Goal: Task Accomplishment & Management: Manage account settings

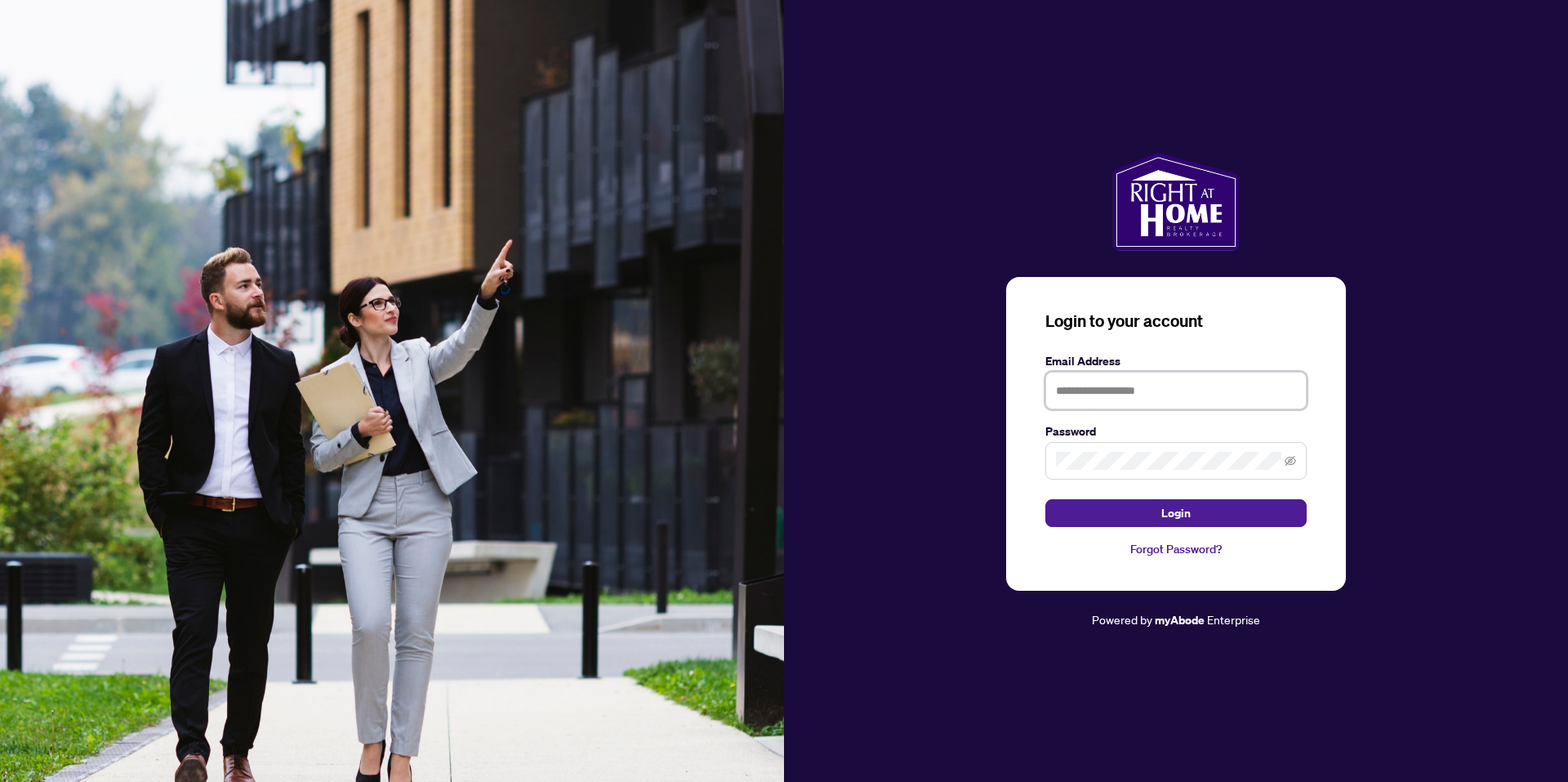
type input "**********"
click at [1176, 516] on span "Login" at bounding box center [1175, 513] width 29 height 26
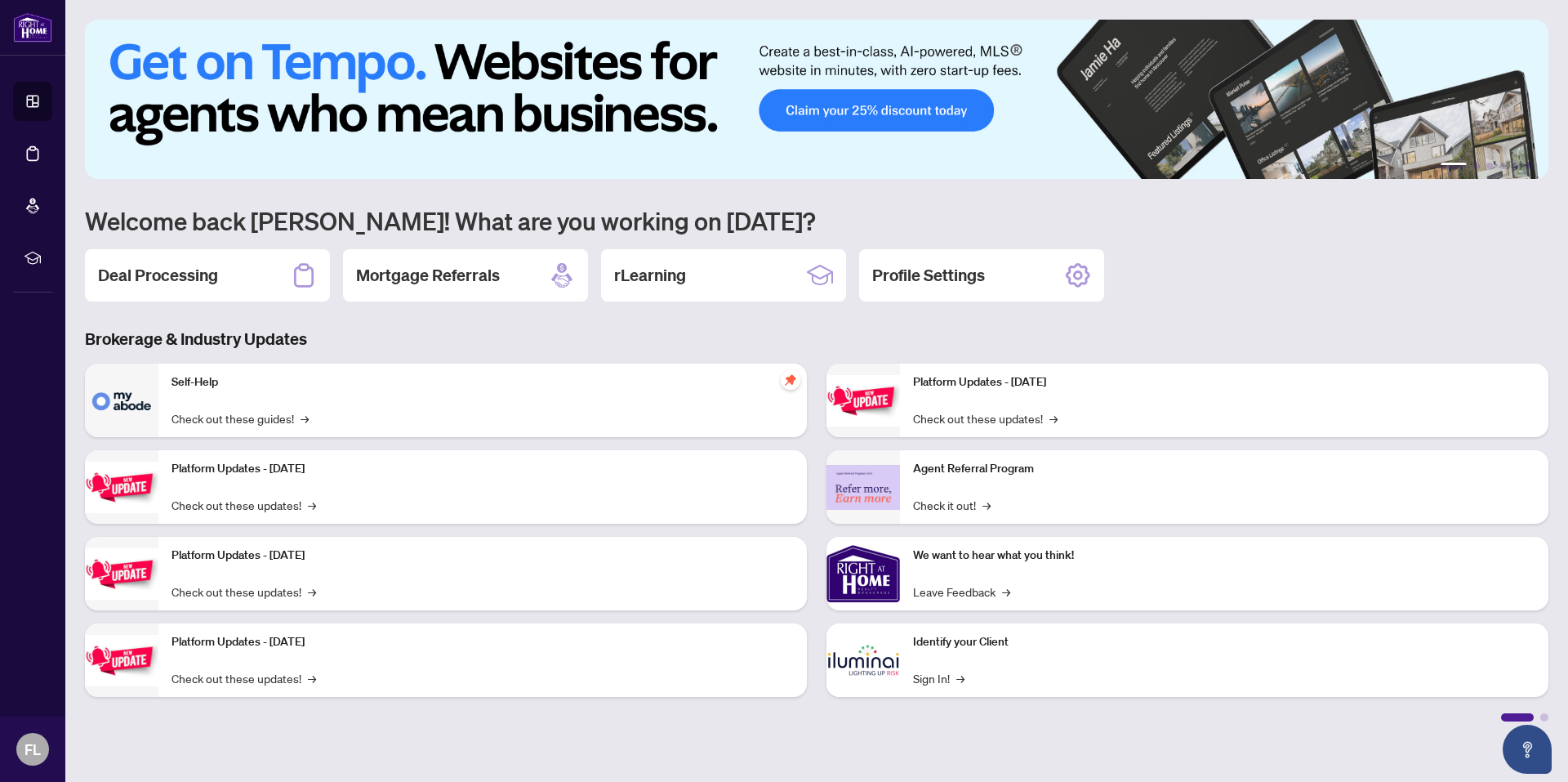
click at [172, 402] on div "Self-Help Check out these guides! →" at bounding box center [483, 401] width 649 height 73
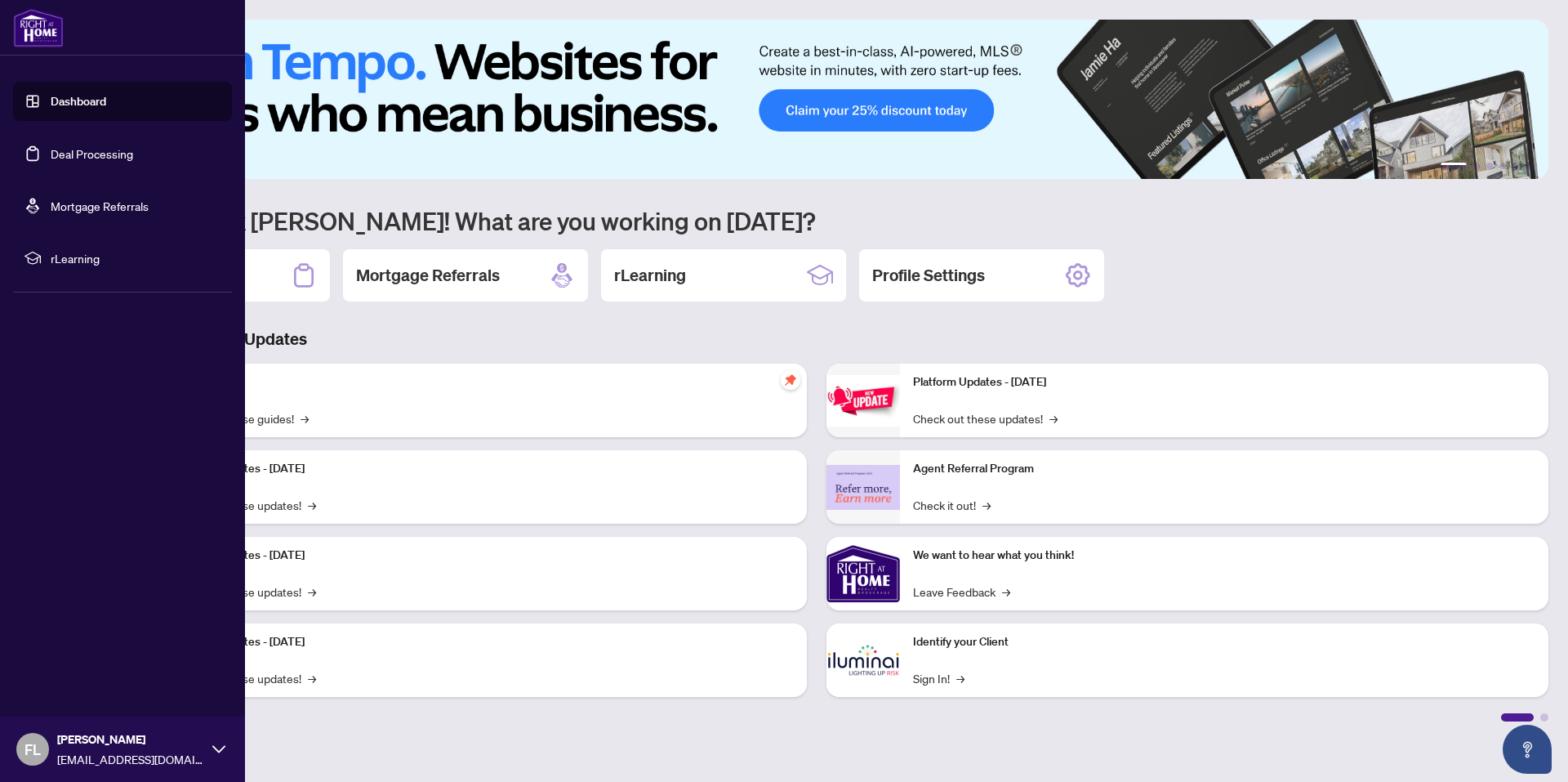
click at [91, 155] on link "Deal Processing" at bounding box center [91, 154] width 82 height 15
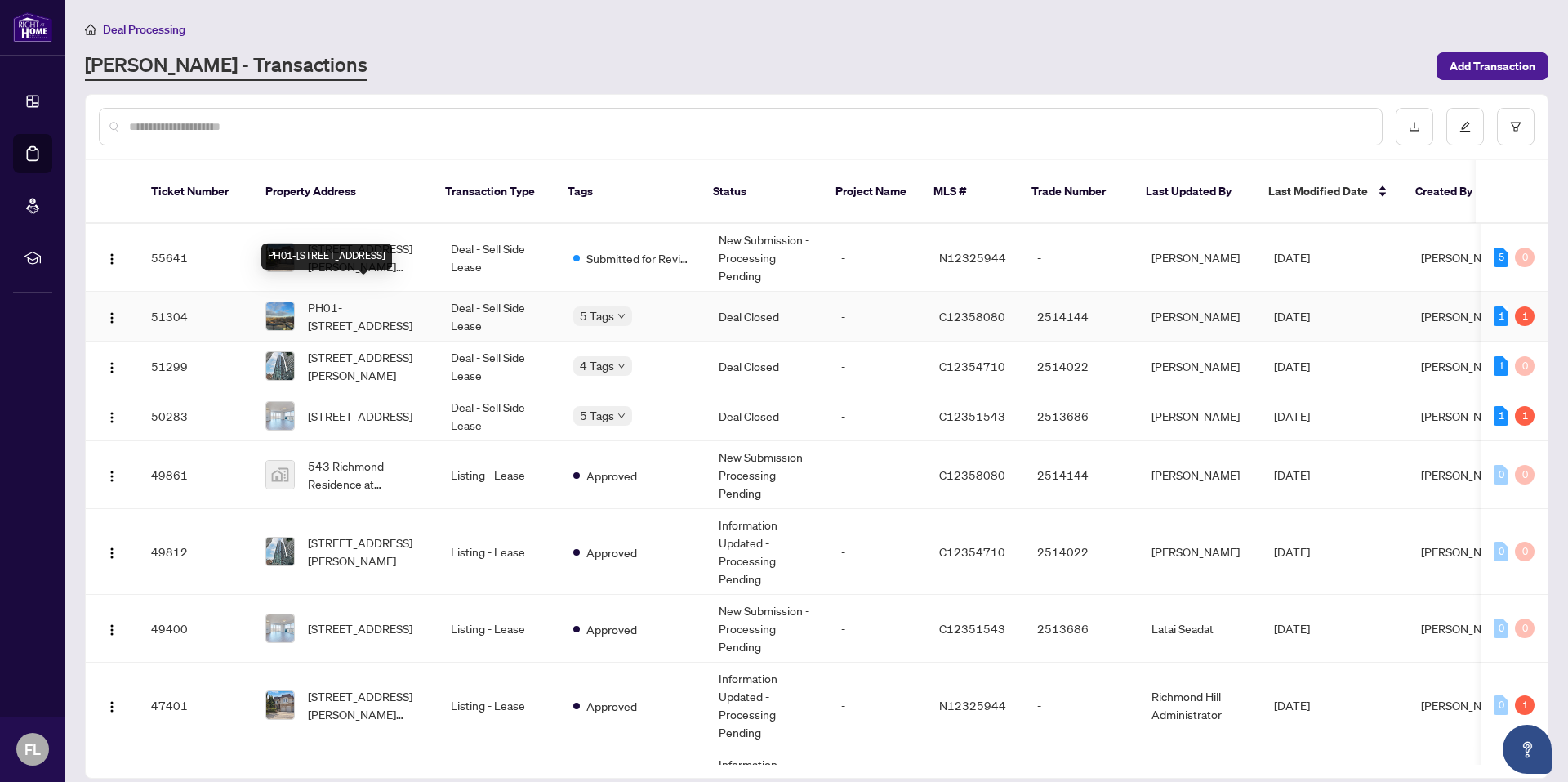
click at [377, 298] on span "PH01-[STREET_ADDRESS]" at bounding box center [366, 316] width 117 height 36
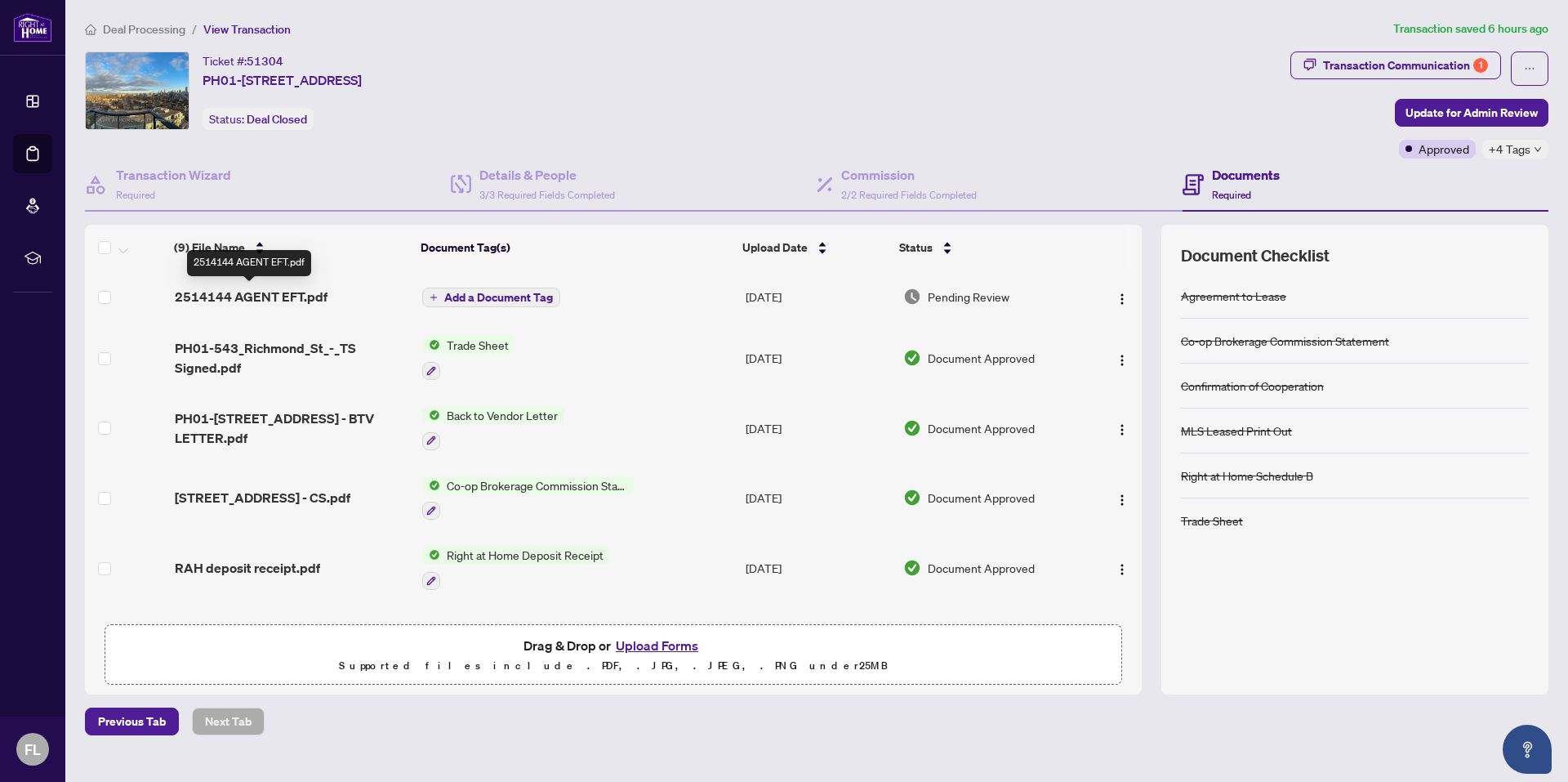
click at [290, 298] on span "2514144 AGENT EFT.pdf" at bounding box center [251, 297] width 153 height 20
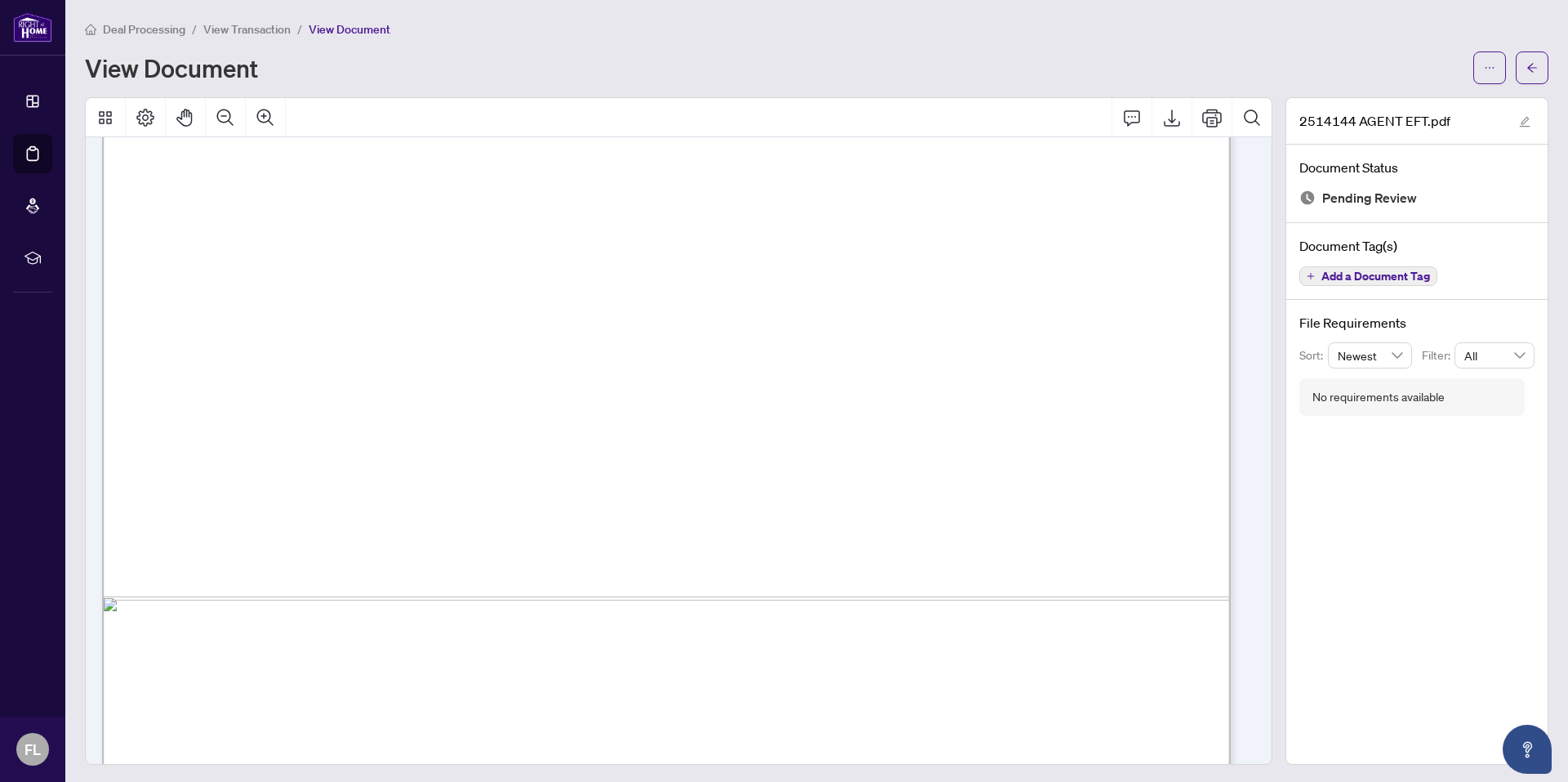
scroll to position [817, 0]
click at [1526, 69] on icon "arrow-left" at bounding box center [1532, 68] width 12 height 12
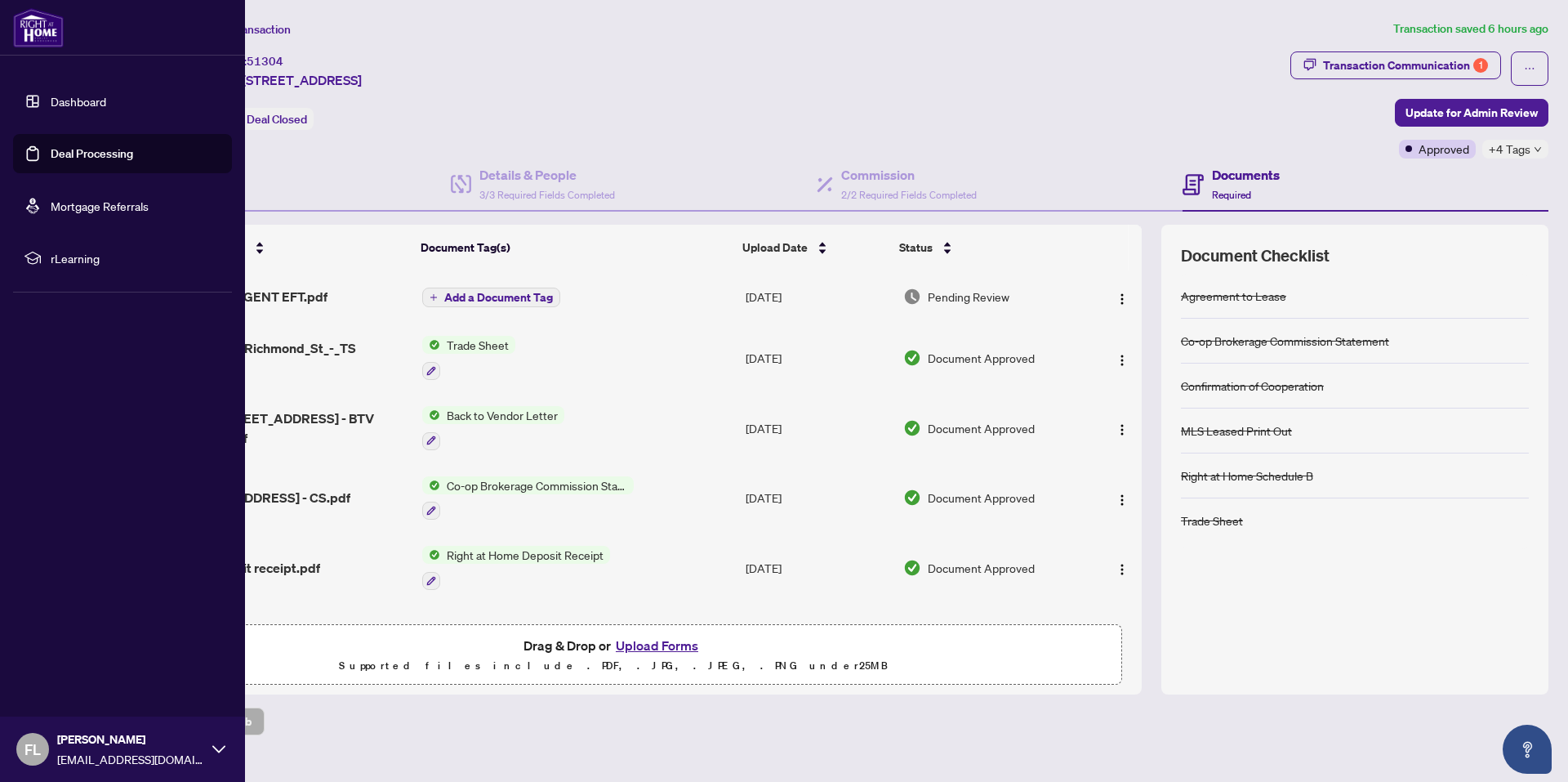
click at [78, 99] on link "Dashboard" at bounding box center [78, 101] width 56 height 15
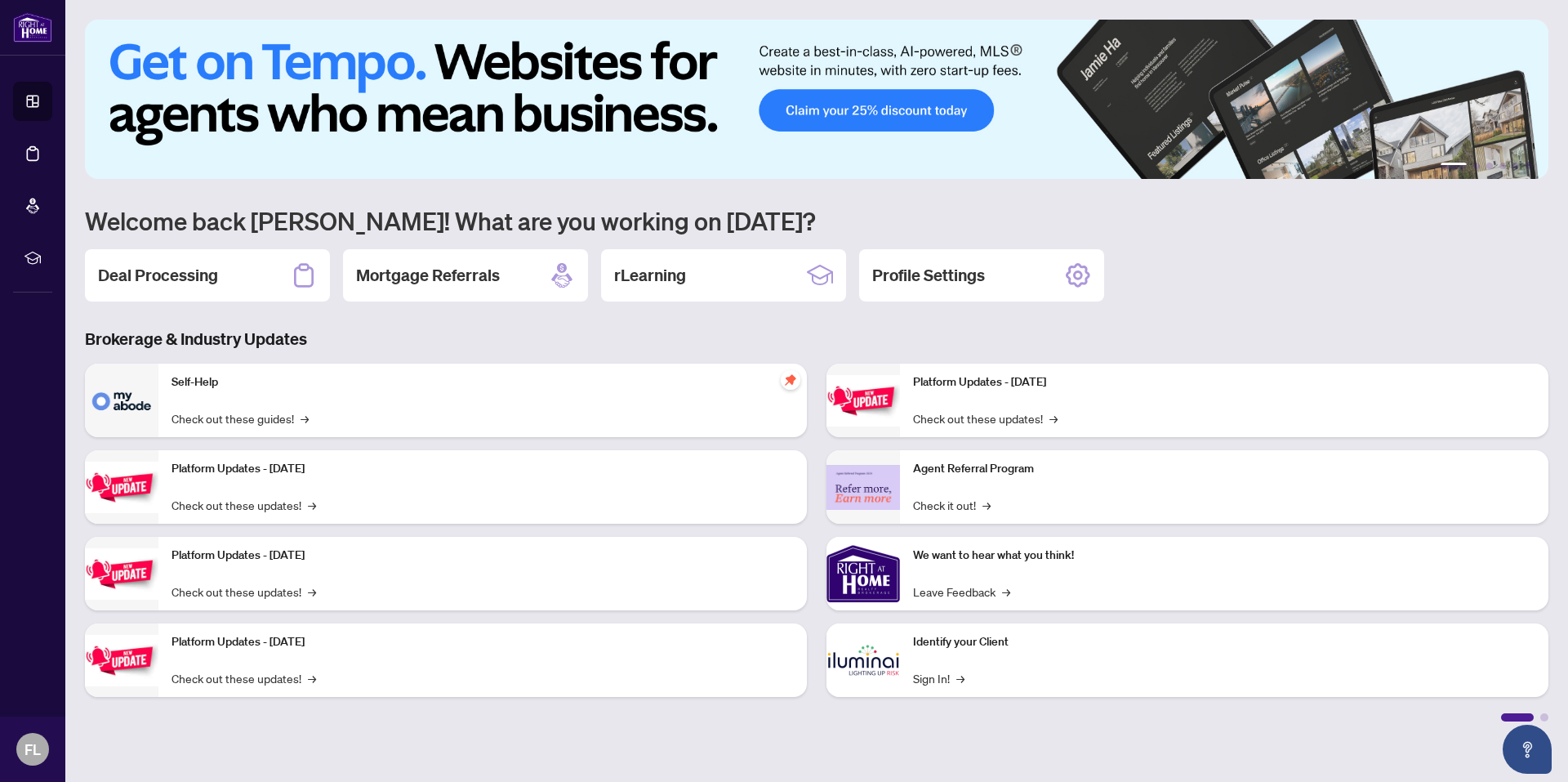
click at [140, 272] on h2 "Deal Processing" at bounding box center [158, 276] width 120 height 23
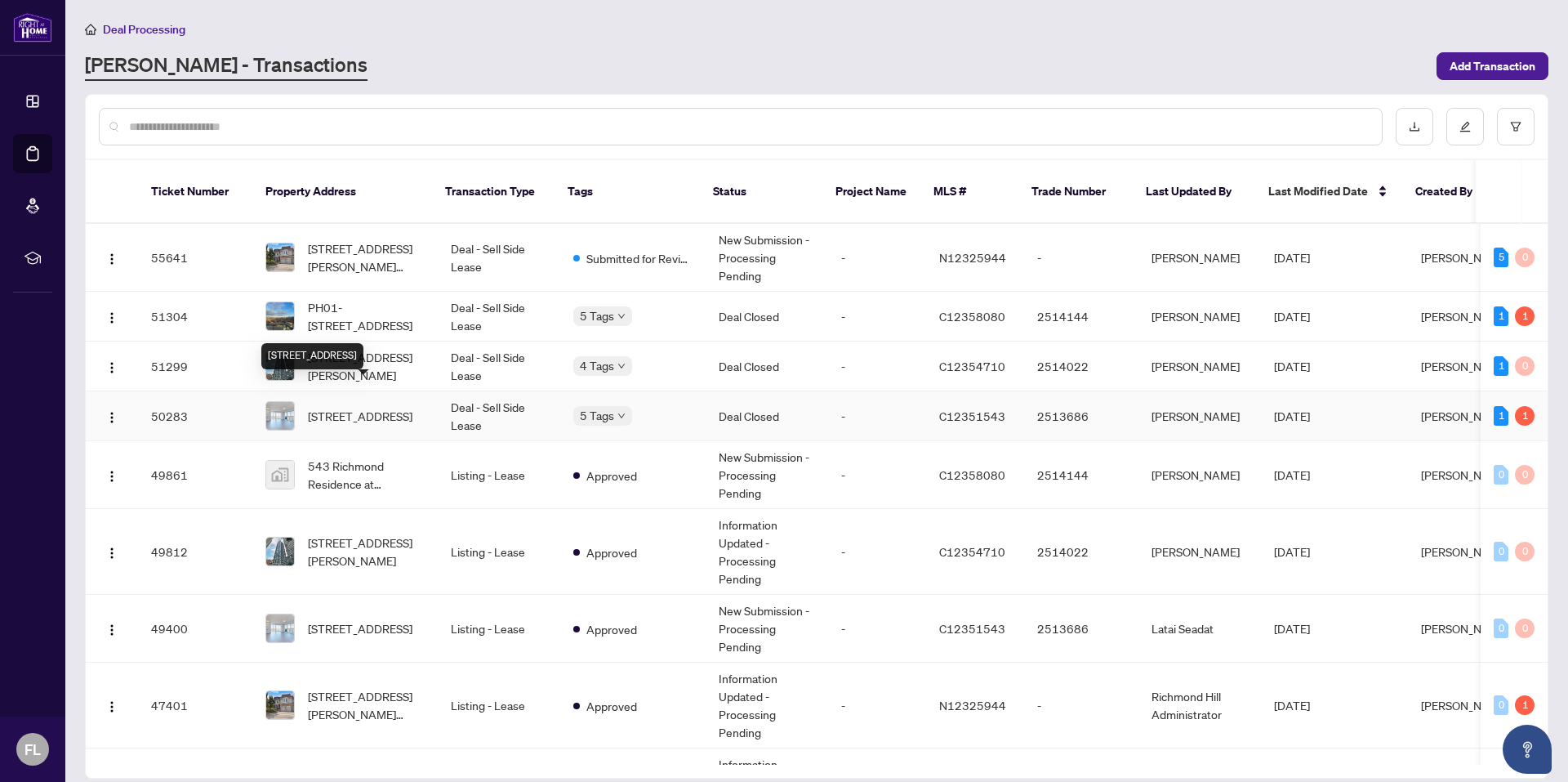
click at [365, 407] on span "[STREET_ADDRESS]" at bounding box center [360, 416] width 105 height 18
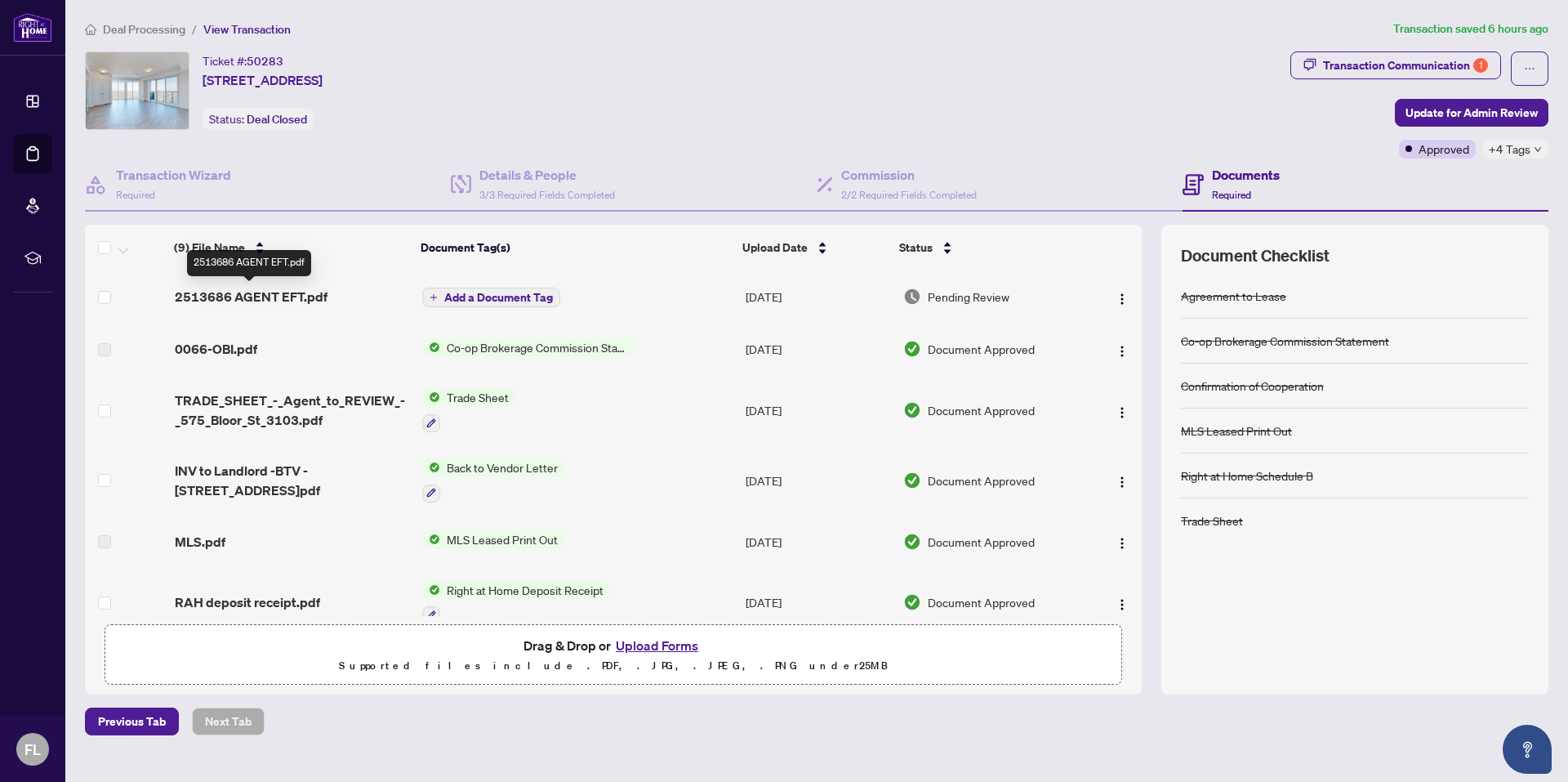
click at [278, 296] on span "2513686 AGENT EFT.pdf" at bounding box center [251, 297] width 153 height 20
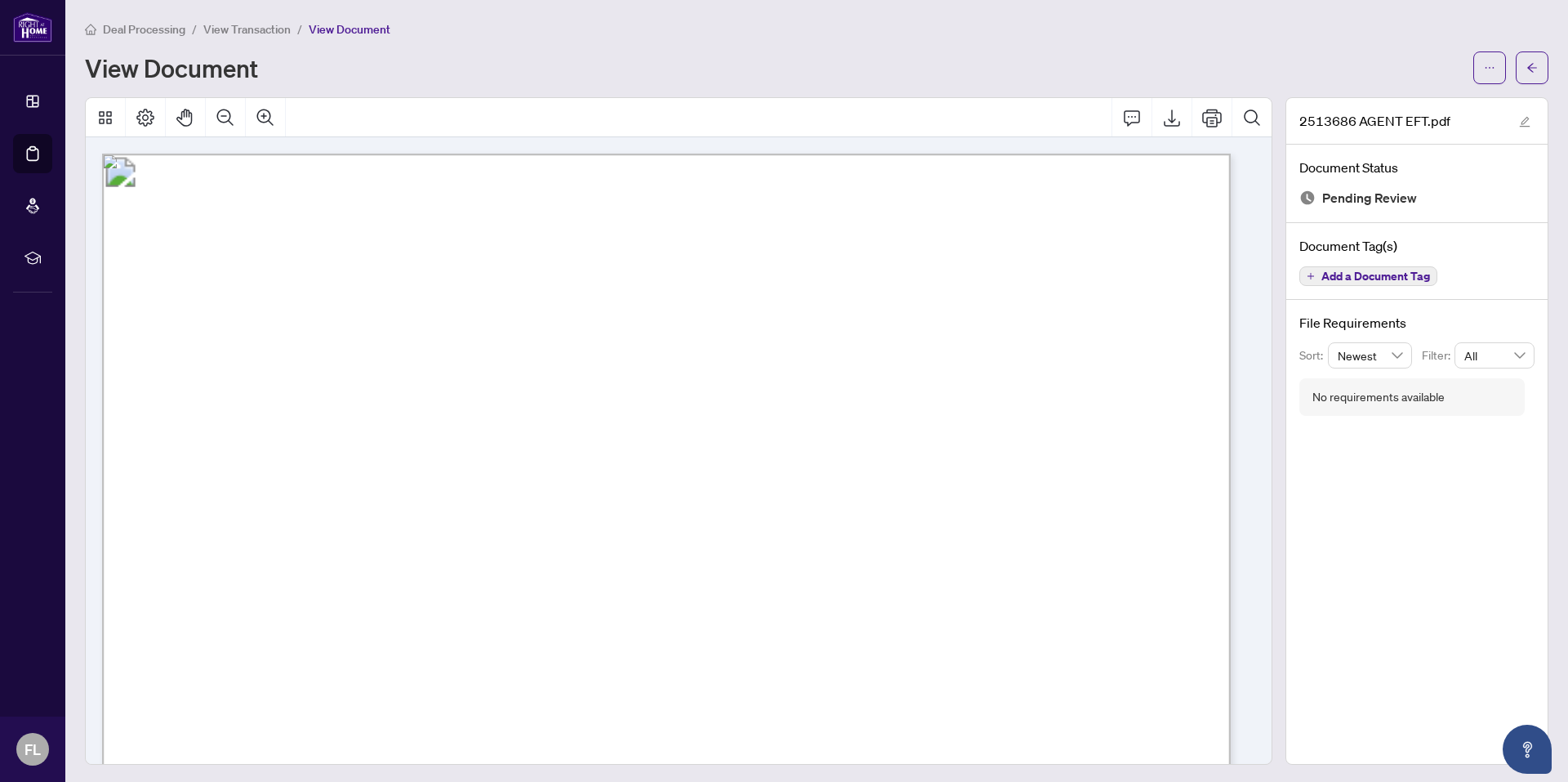
click at [1526, 69] on icon "arrow-left" at bounding box center [1532, 68] width 12 height 12
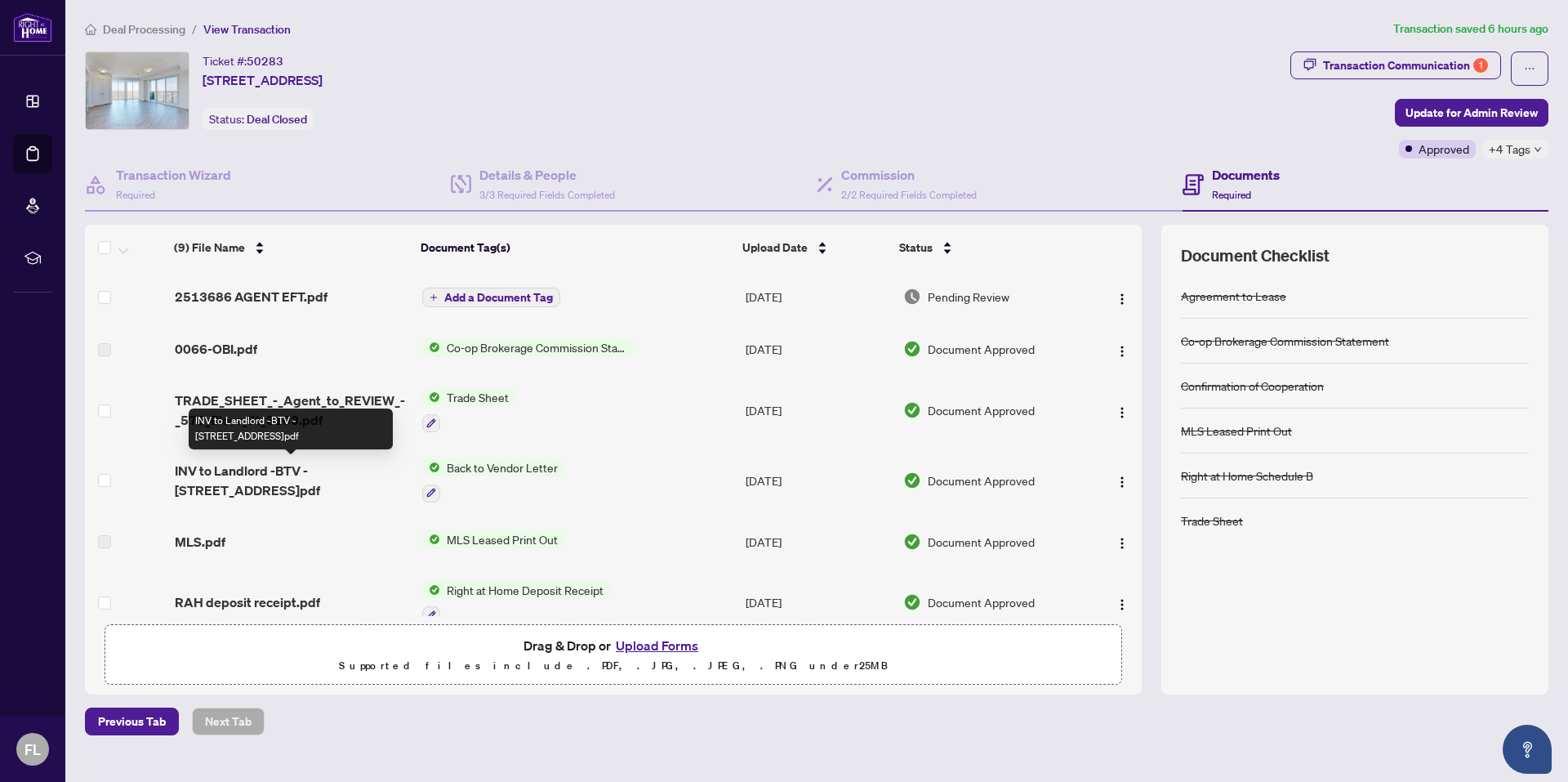
click at [292, 470] on span "INV to Landlord -BTV - [STREET_ADDRESS]pdf" at bounding box center [292, 480] width 234 height 39
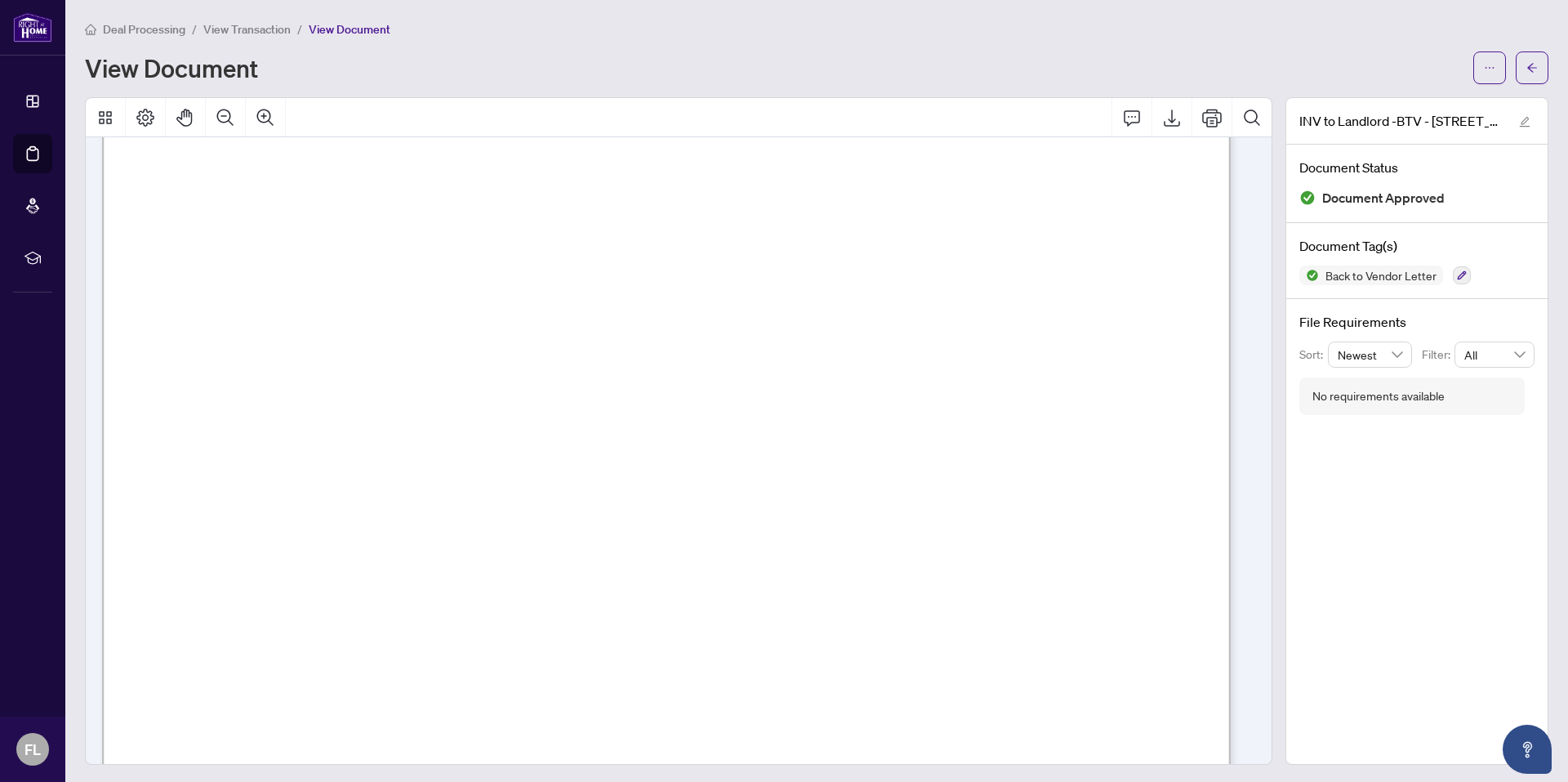
scroll to position [327, 0]
click at [1526, 73] on span "button" at bounding box center [1532, 67] width 12 height 26
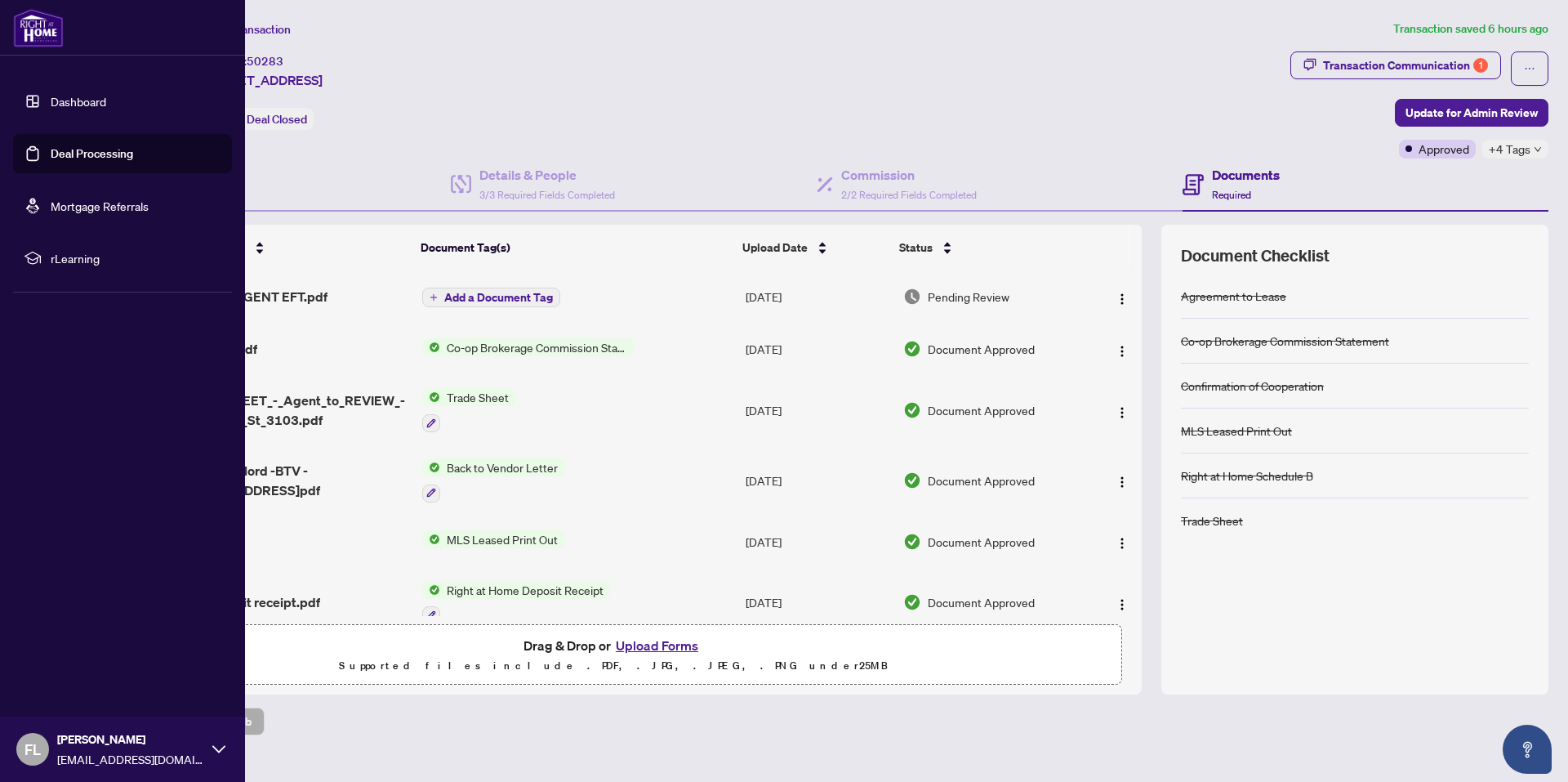
click at [97, 150] on link "Deal Processing" at bounding box center [91, 154] width 82 height 15
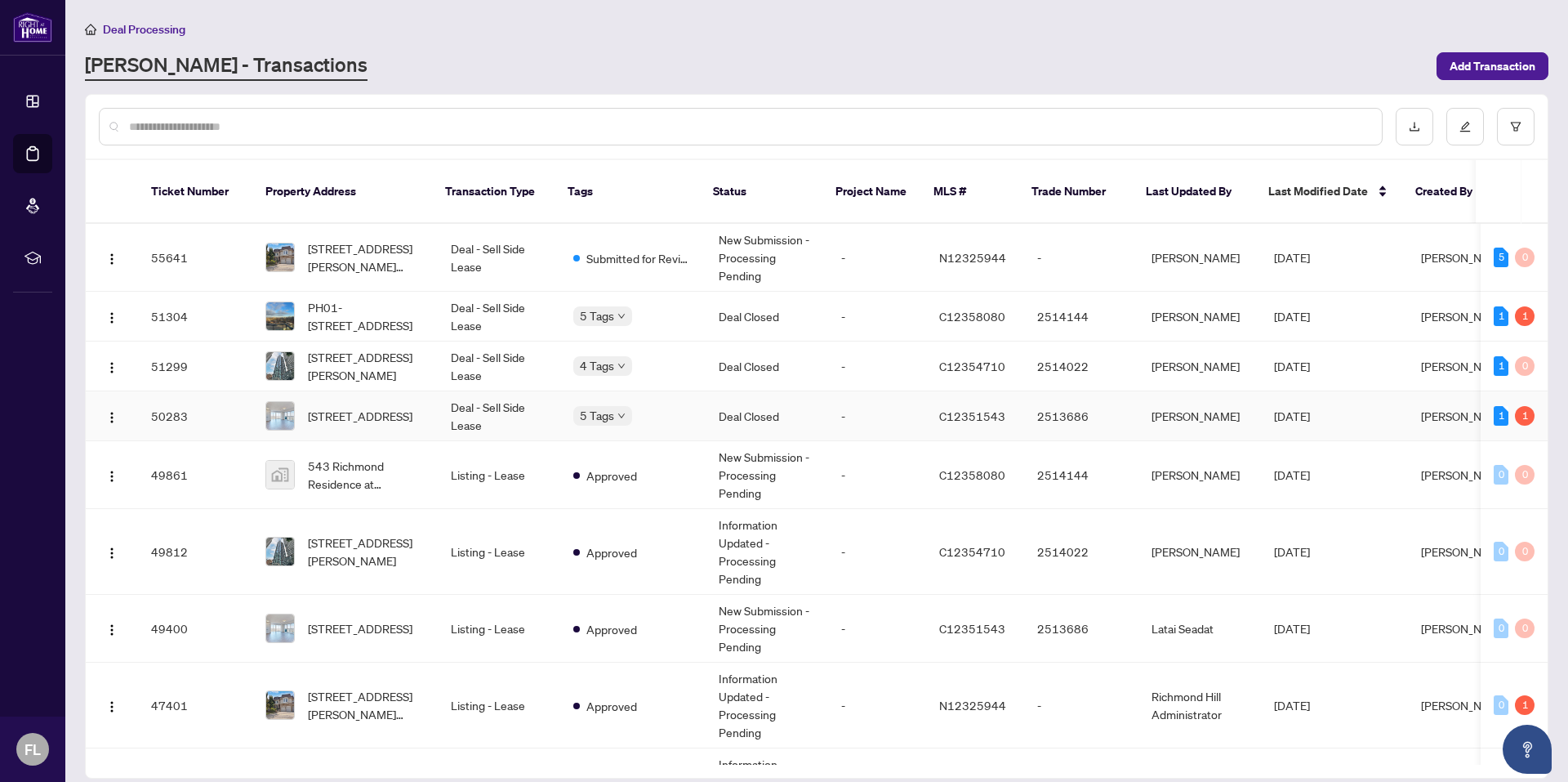
click at [369, 407] on span "[STREET_ADDRESS]" at bounding box center [360, 416] width 105 height 18
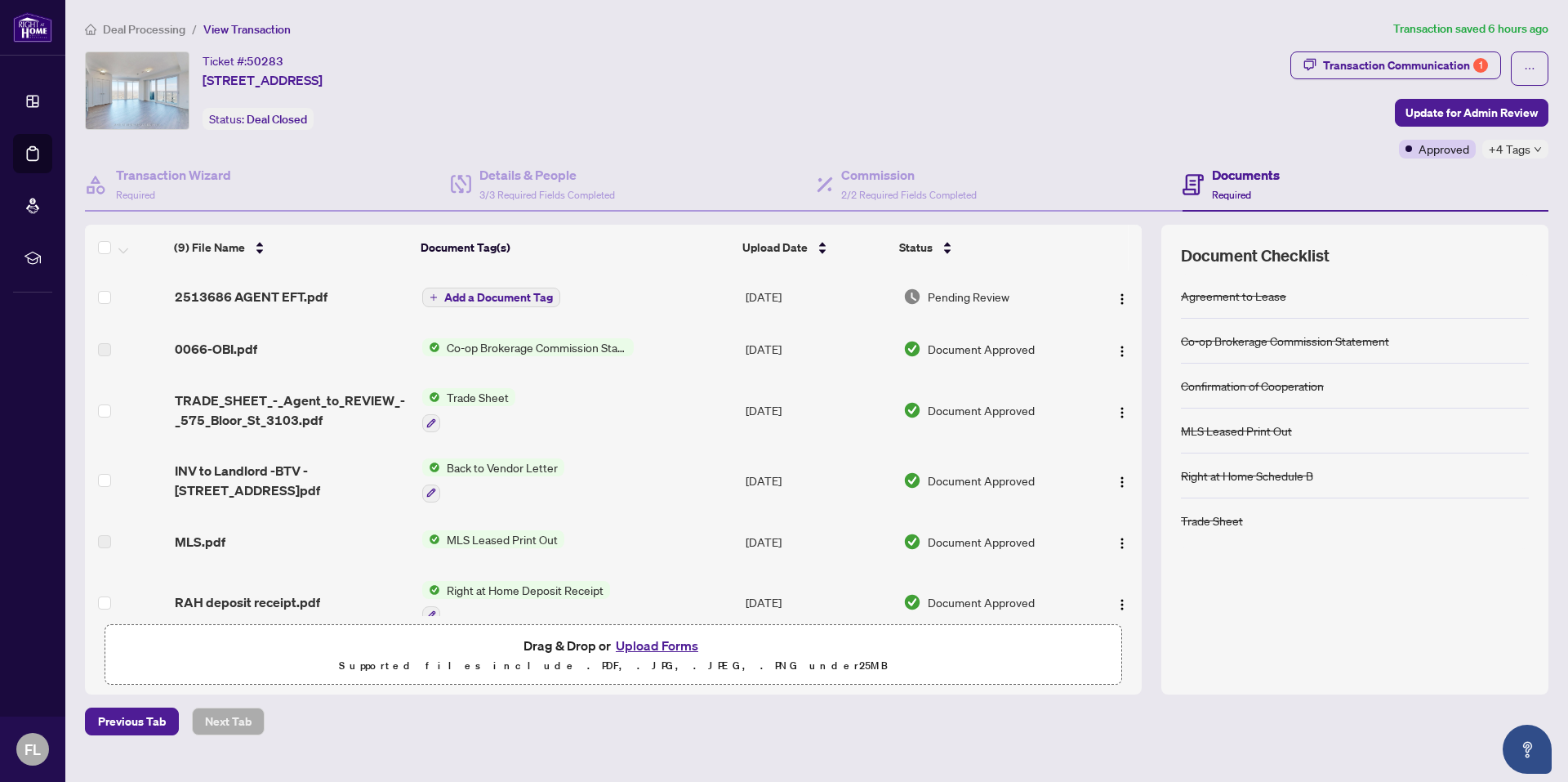
click at [1404, 65] on div "Transaction Communication 1" at bounding box center [1405, 65] width 165 height 26
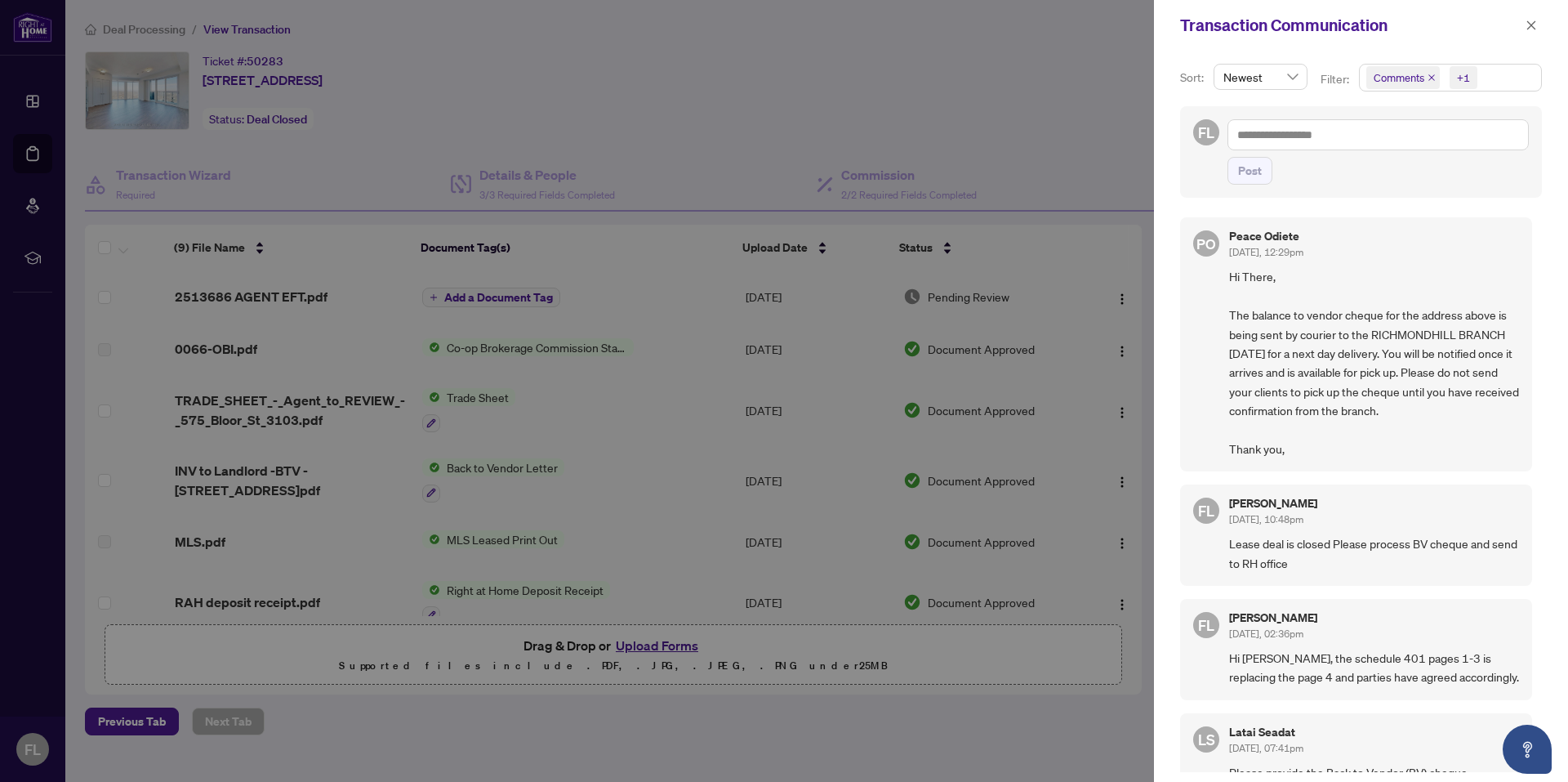
click at [755, 77] on div at bounding box center [784, 391] width 1568 height 782
click at [1536, 27] on icon "close" at bounding box center [1531, 26] width 12 height 12
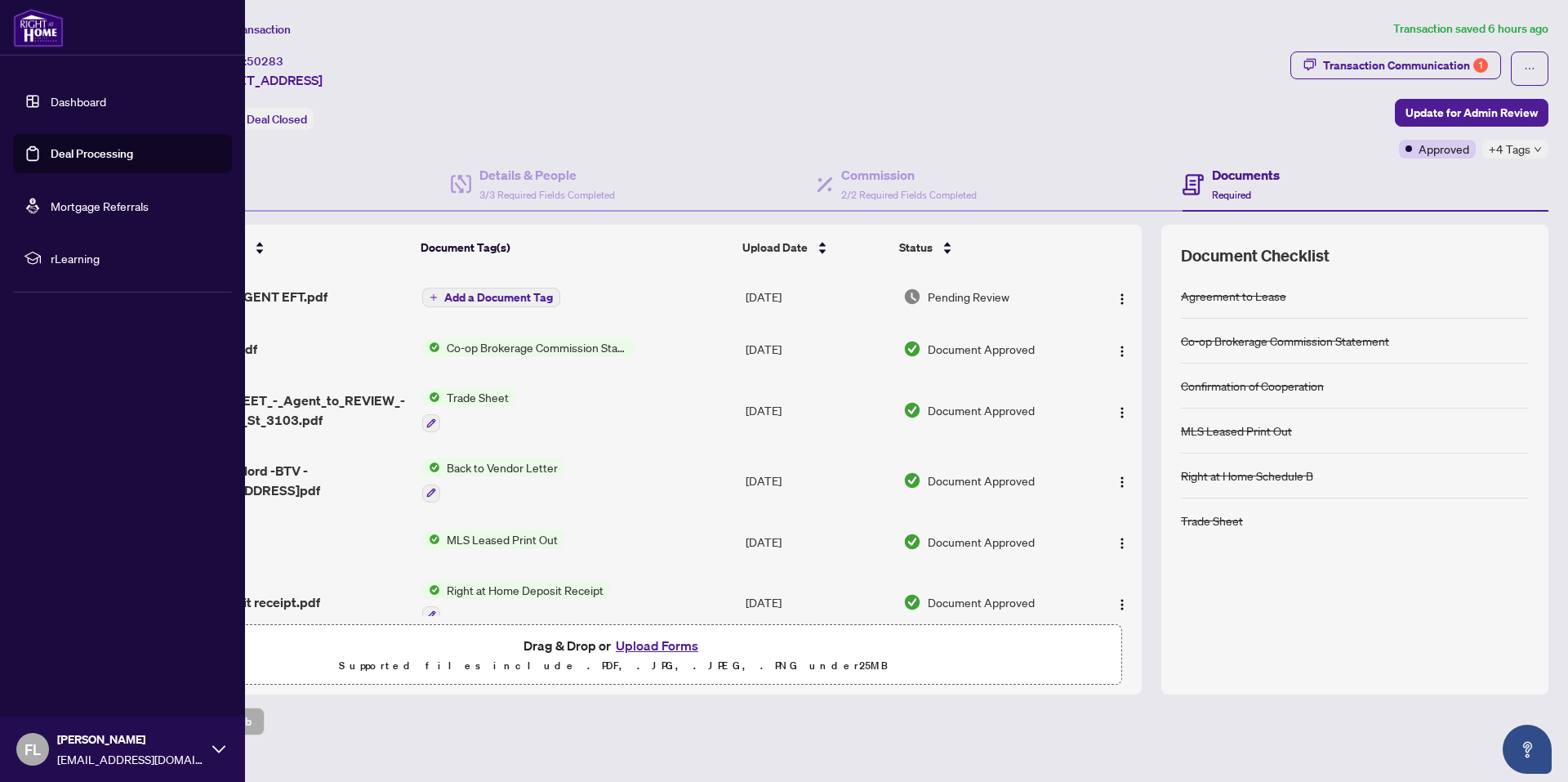
click at [75, 155] on link "Deal Processing" at bounding box center [91, 154] width 82 height 15
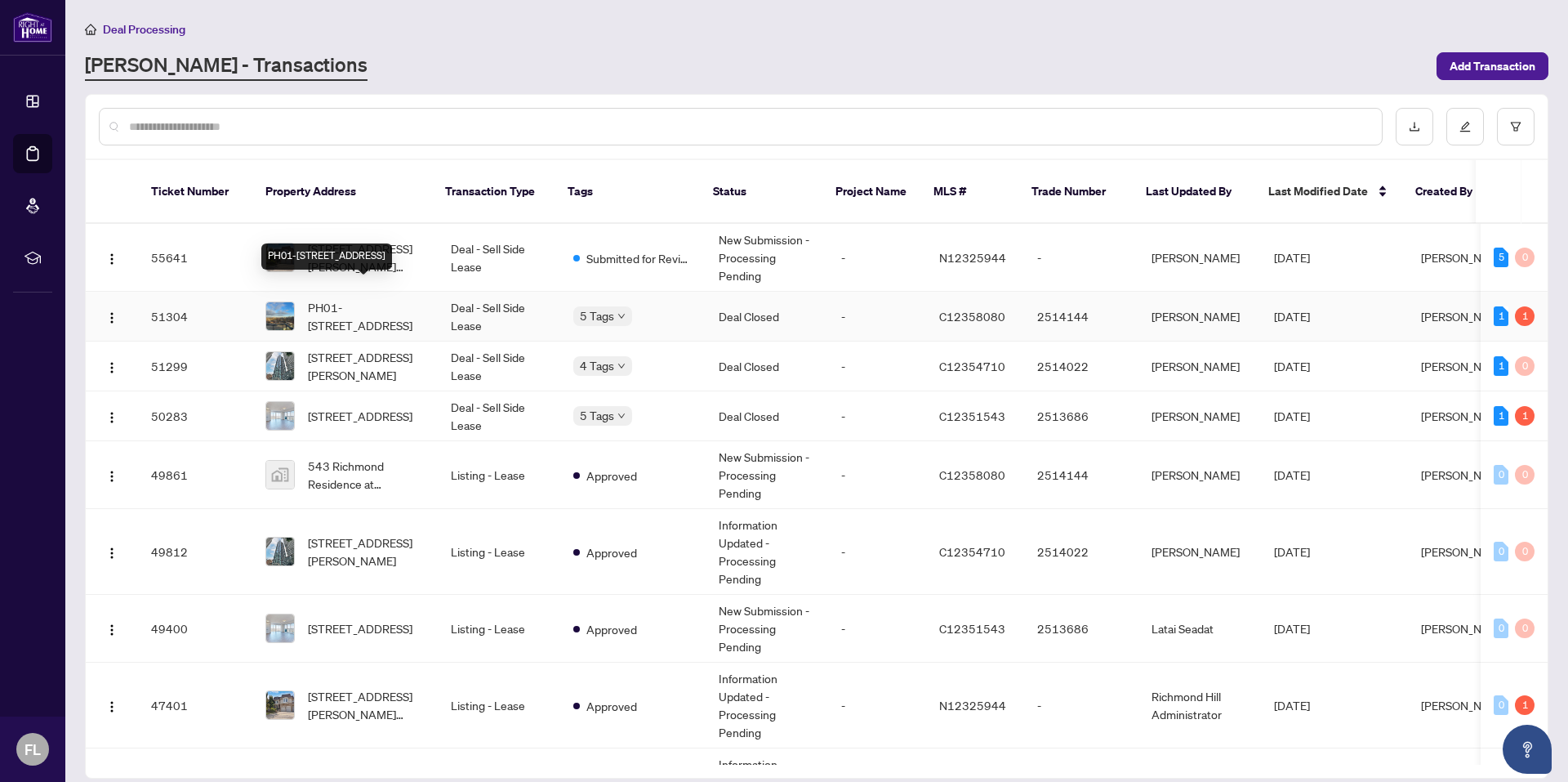
click at [372, 303] on span "PH01-[STREET_ADDRESS]" at bounding box center [366, 316] width 117 height 36
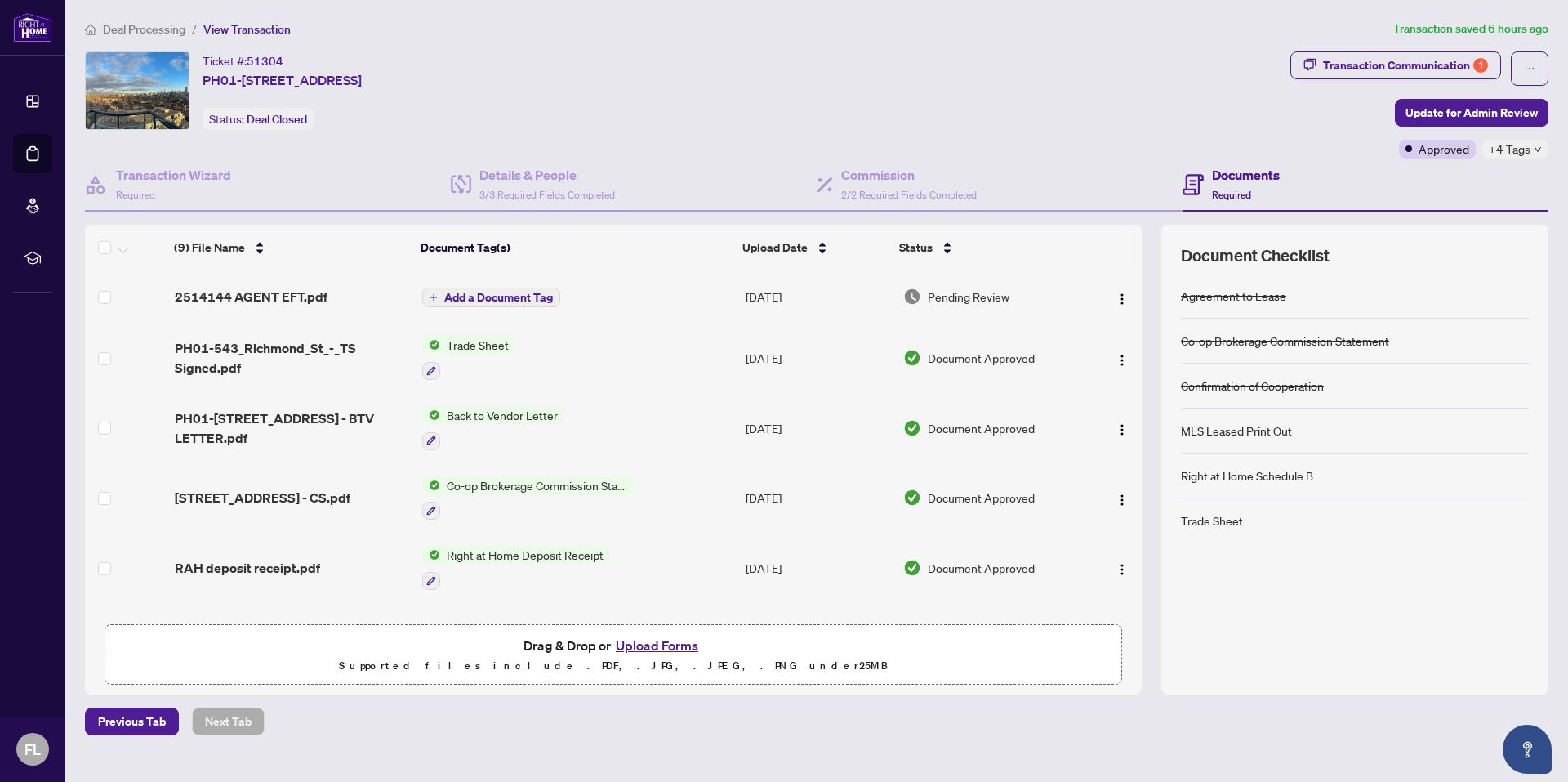
click at [1384, 65] on div "Transaction Communication 1" at bounding box center [1405, 65] width 165 height 26
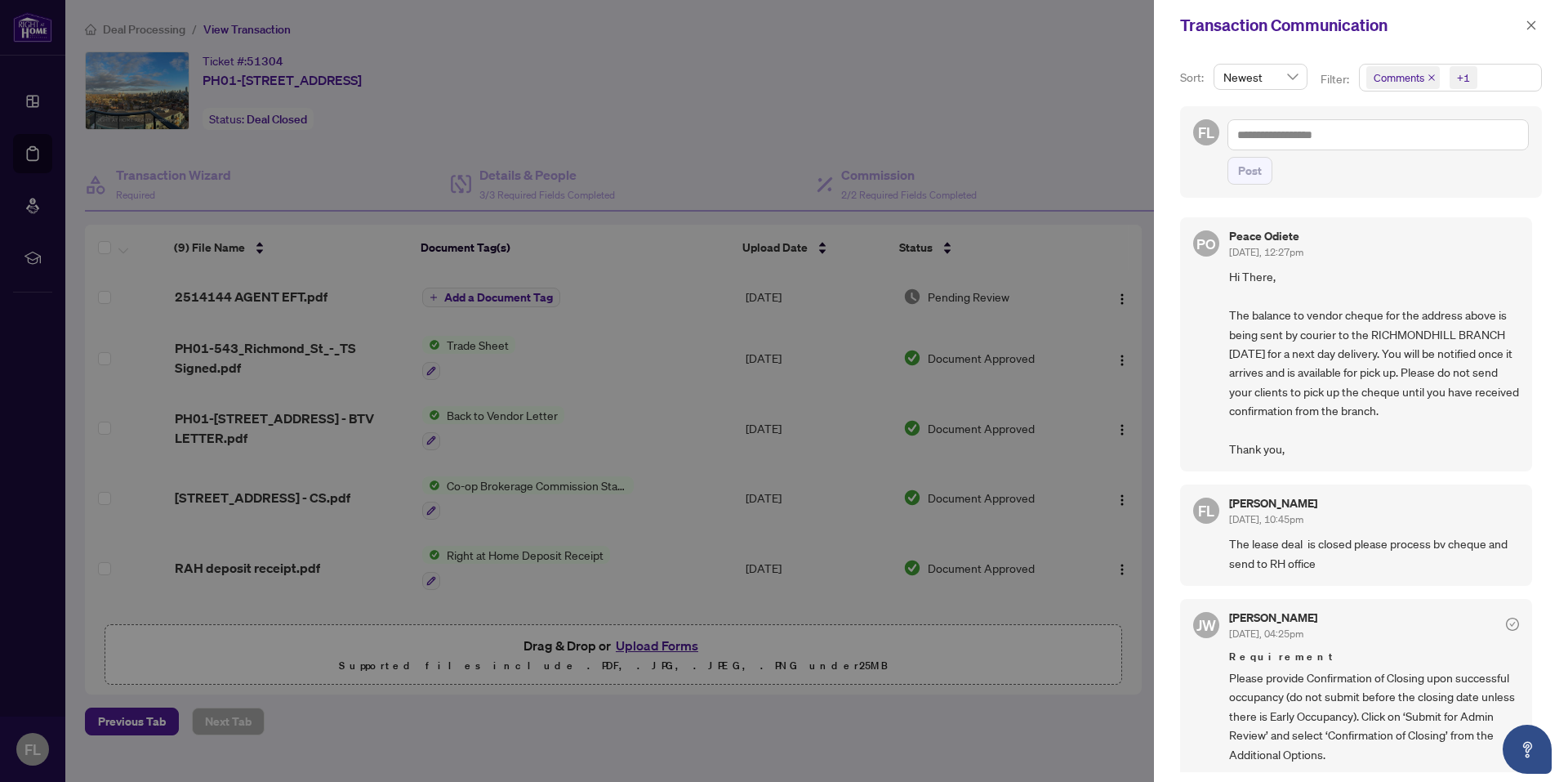
click at [1524, 24] on button "button" at bounding box center [1531, 26] width 22 height 20
